Goal: Information Seeking & Learning: Learn about a topic

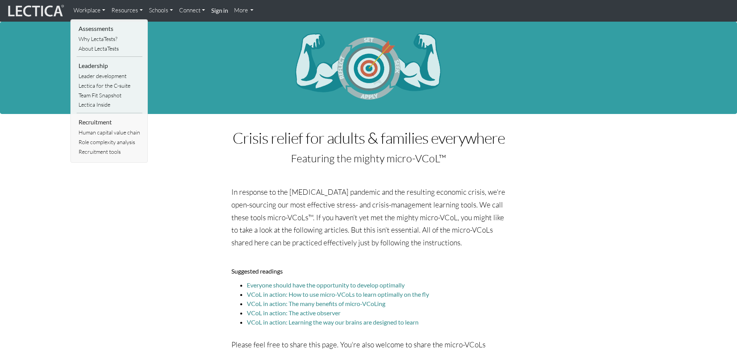
click at [125, 10] on link "Resources" at bounding box center [127, 10] width 38 height 15
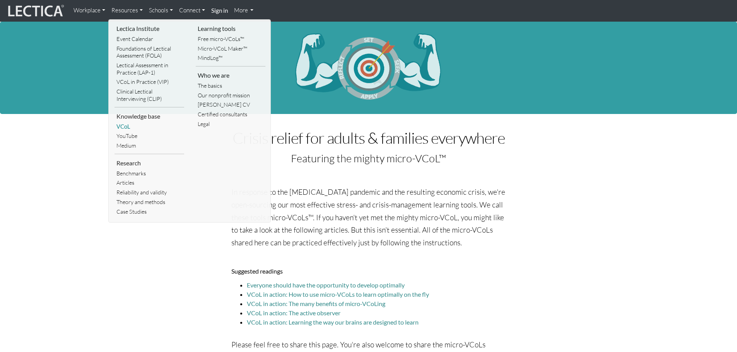
click at [126, 126] on link "VCoL" at bounding box center [149, 127] width 70 height 10
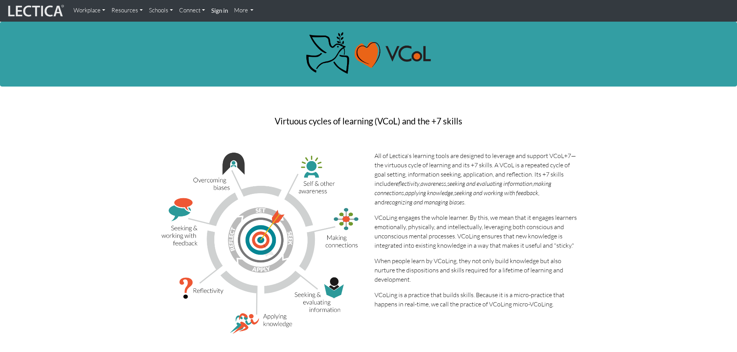
click at [191, 13] on link "Connect" at bounding box center [192, 10] width 32 height 15
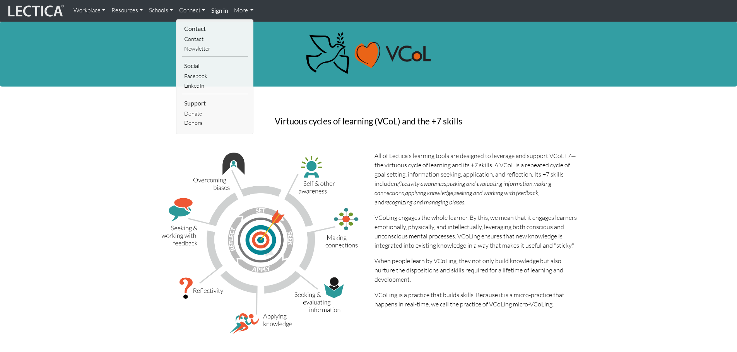
click at [137, 14] on link "Resources" at bounding box center [127, 10] width 38 height 15
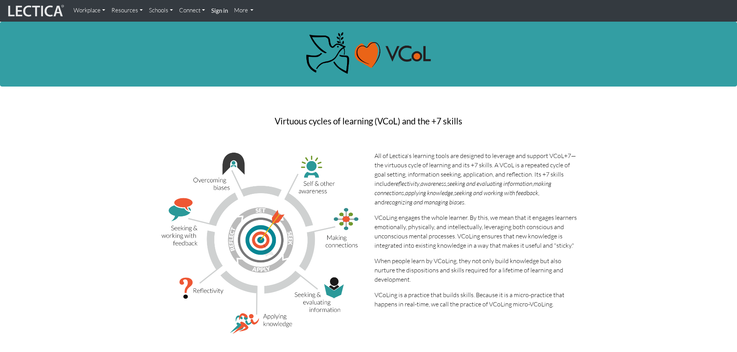
click at [133, 14] on link "Resources" at bounding box center [127, 10] width 38 height 15
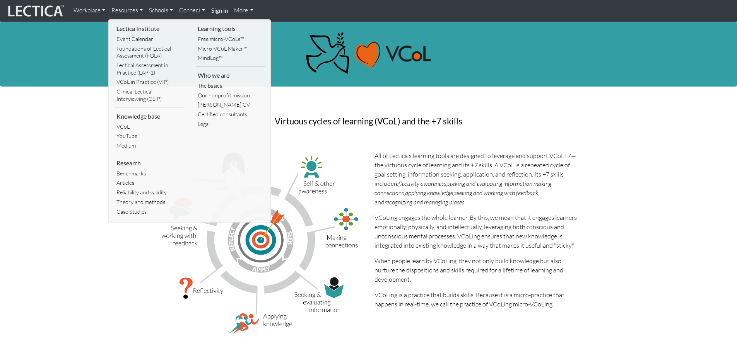
click at [380, 164] on p "All of Lectica's learning tools are designed to leverage and support VCoL+7—the…" at bounding box center [475, 179] width 203 height 56
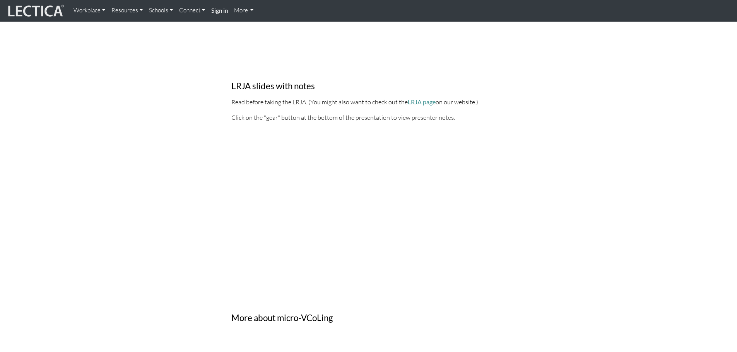
scroll to position [1353, 0]
drag, startPoint x: 148, startPoint y: 176, endPoint x: 160, endPoint y: 174, distance: 12.4
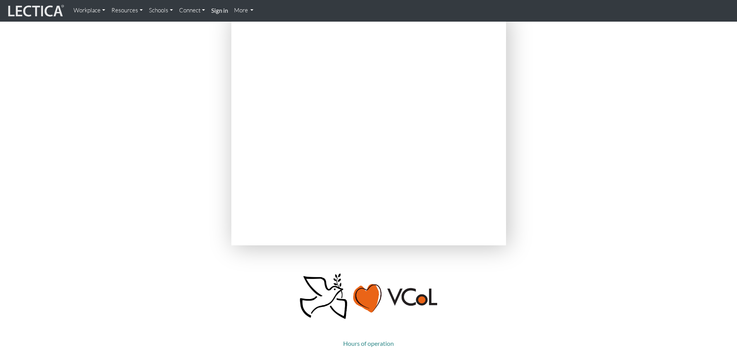
scroll to position [1856, 0]
